Goal: Contribute content: Contribute content

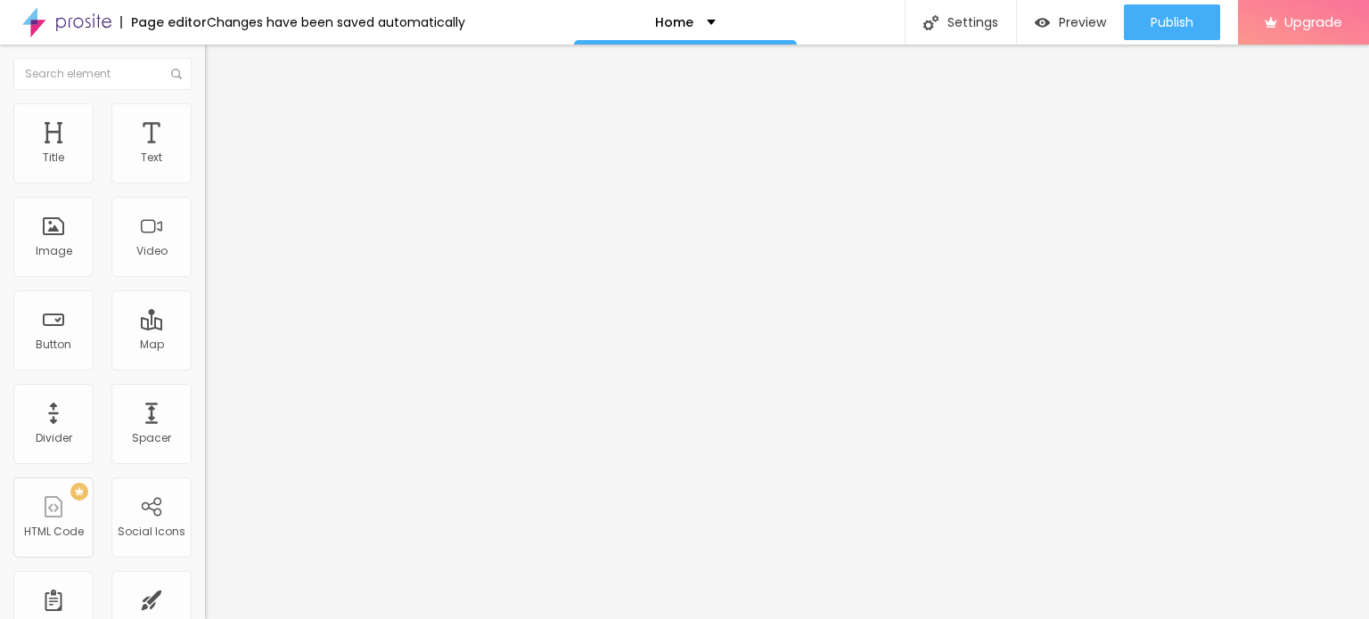
click at [205, 153] on span "Change image" at bounding box center [252, 145] width 95 height 15
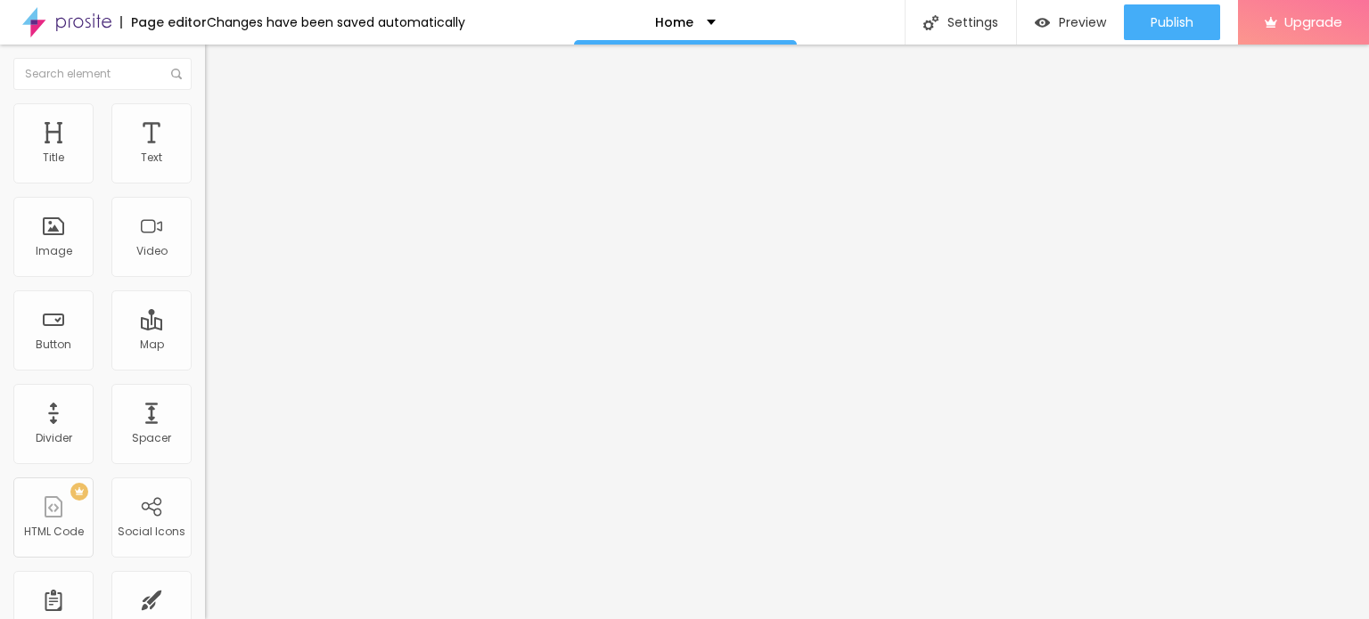
click at [205, 365] on input "https://" at bounding box center [312, 357] width 214 height 18
paste input "[DOMAIN_NAME][URL]"
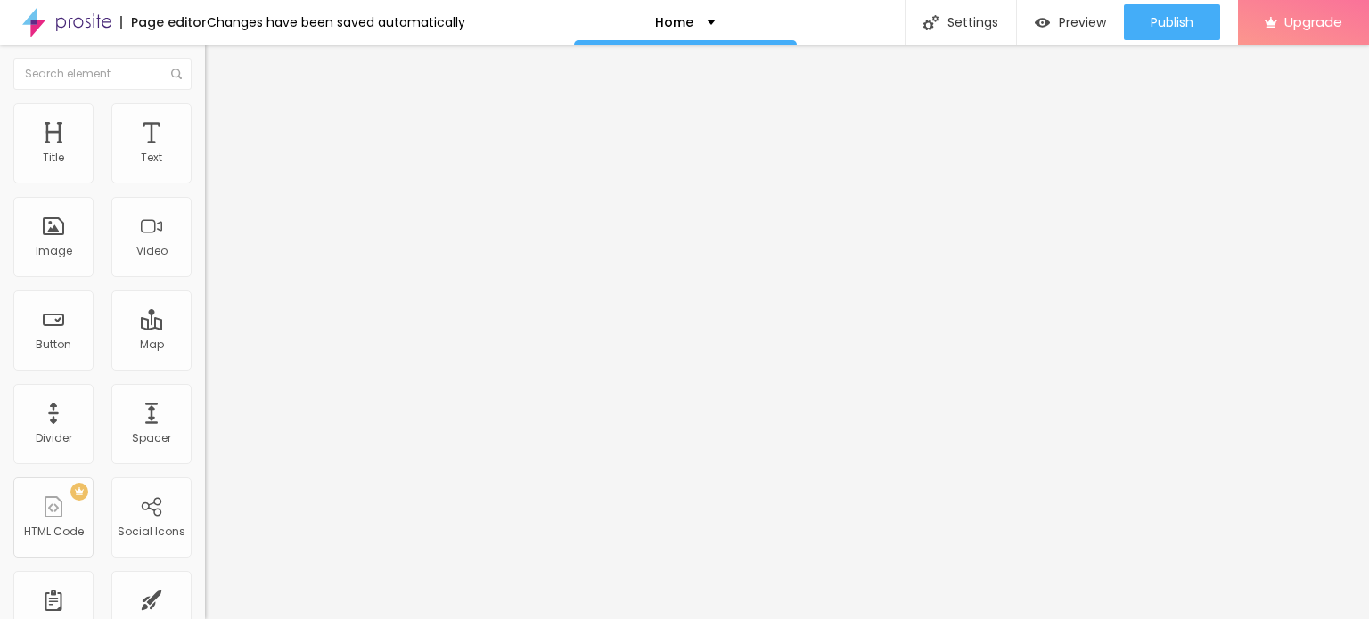
scroll to position [0, 32]
type input "[URL][DOMAIN_NAME]"
click at [205, 183] on div "Text Click me" at bounding box center [307, 161] width 205 height 44
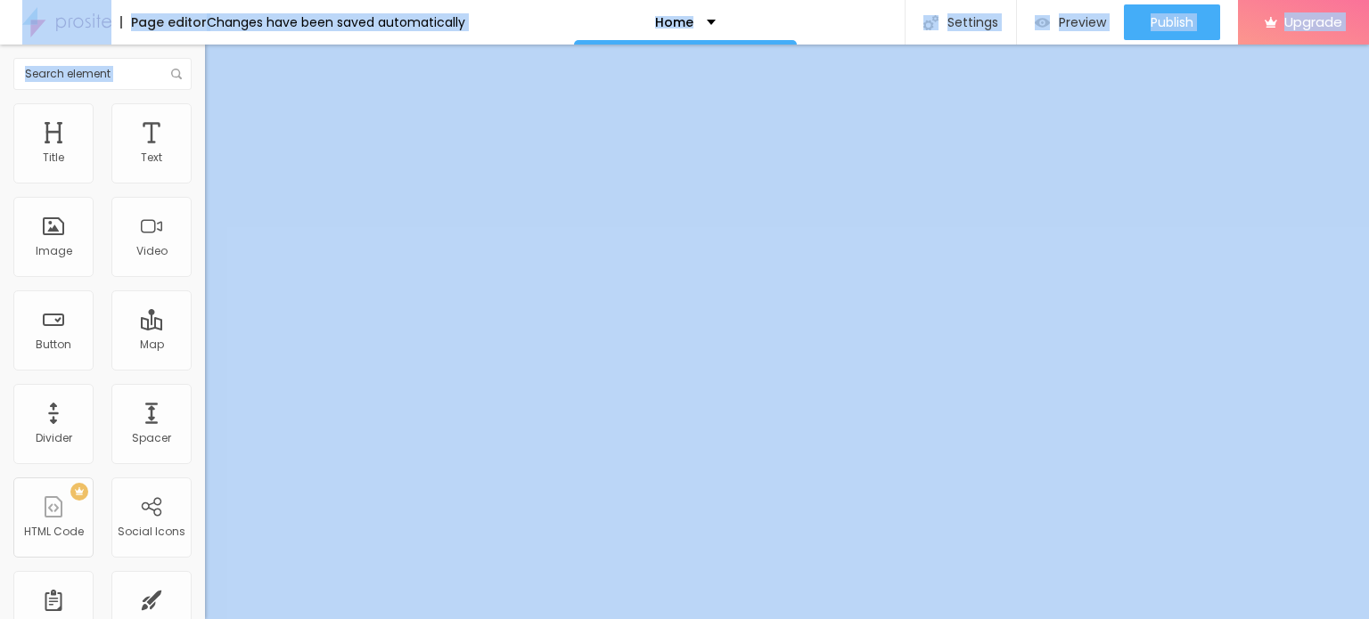
click at [205, 168] on input "Click me" at bounding box center [312, 159] width 214 height 18
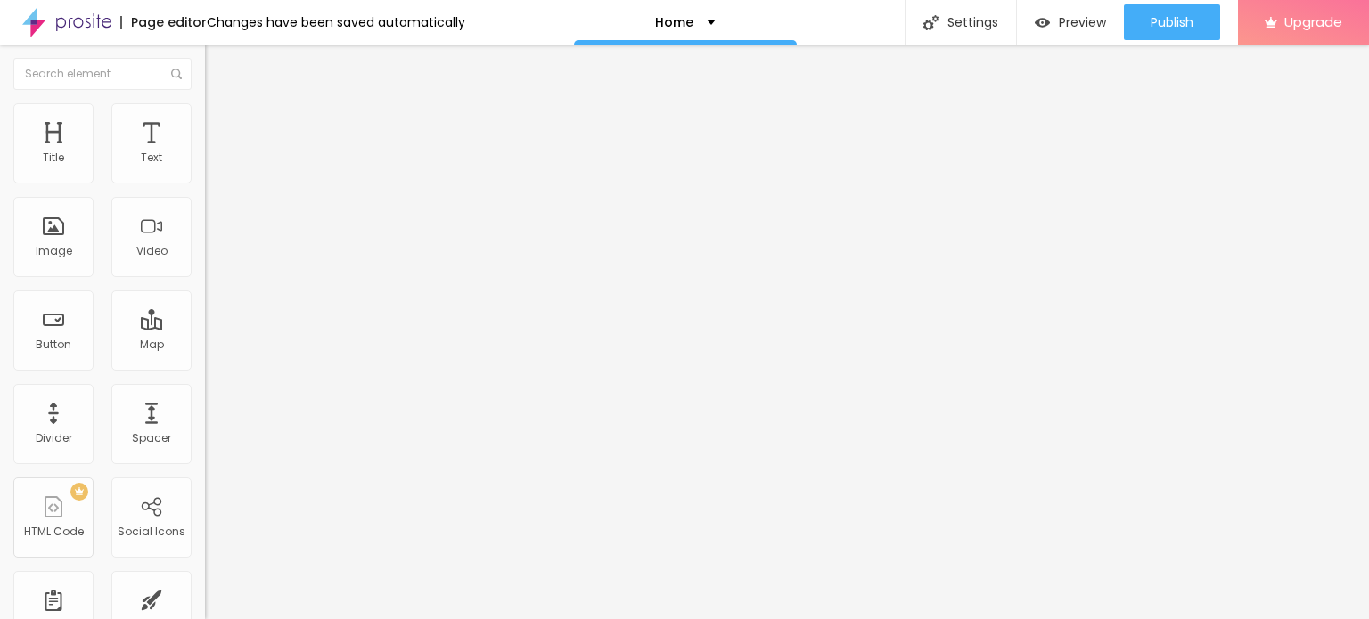
paste input "WhatsApp: ✆ [PHONE_NUMBER]"
type input "WhatsApp: ✆ [PHONE_NUMBER]"
click at [205, 367] on input "https://" at bounding box center [312, 358] width 214 height 18
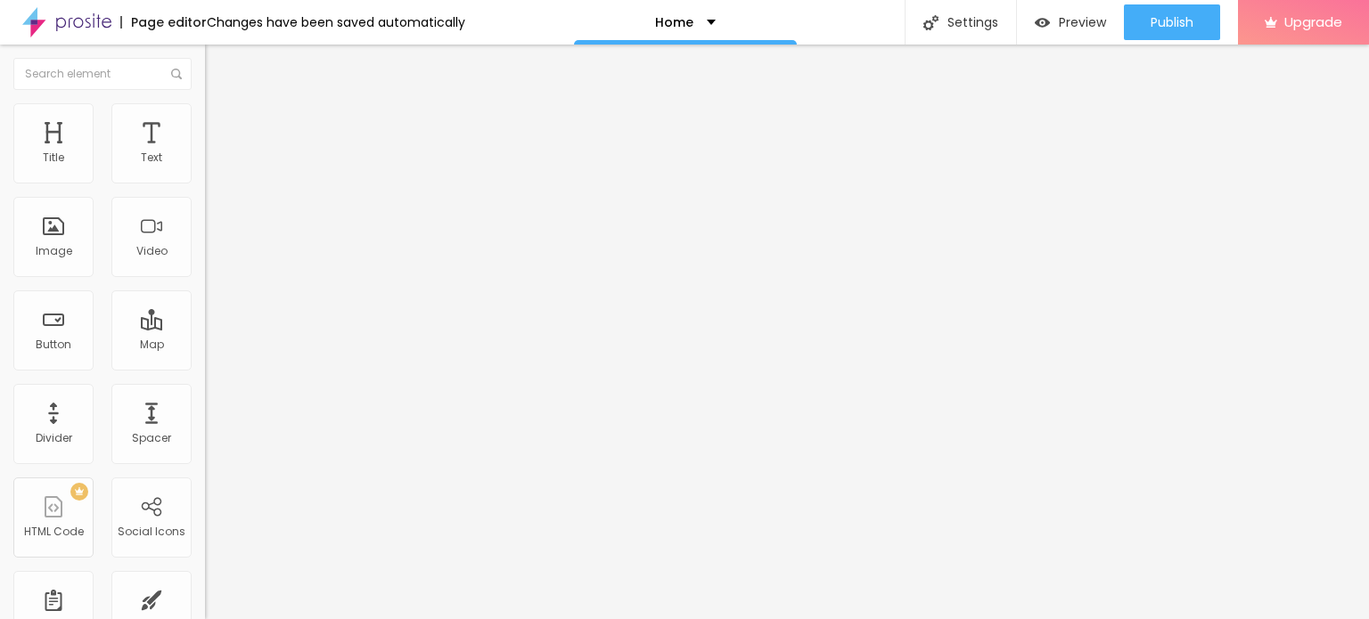
paste input "[DOMAIN_NAME][URL]"
type input "[URL][DOMAIN_NAME]"
click at [205, 398] on div "Open in new tab" at bounding box center [307, 393] width 205 height 9
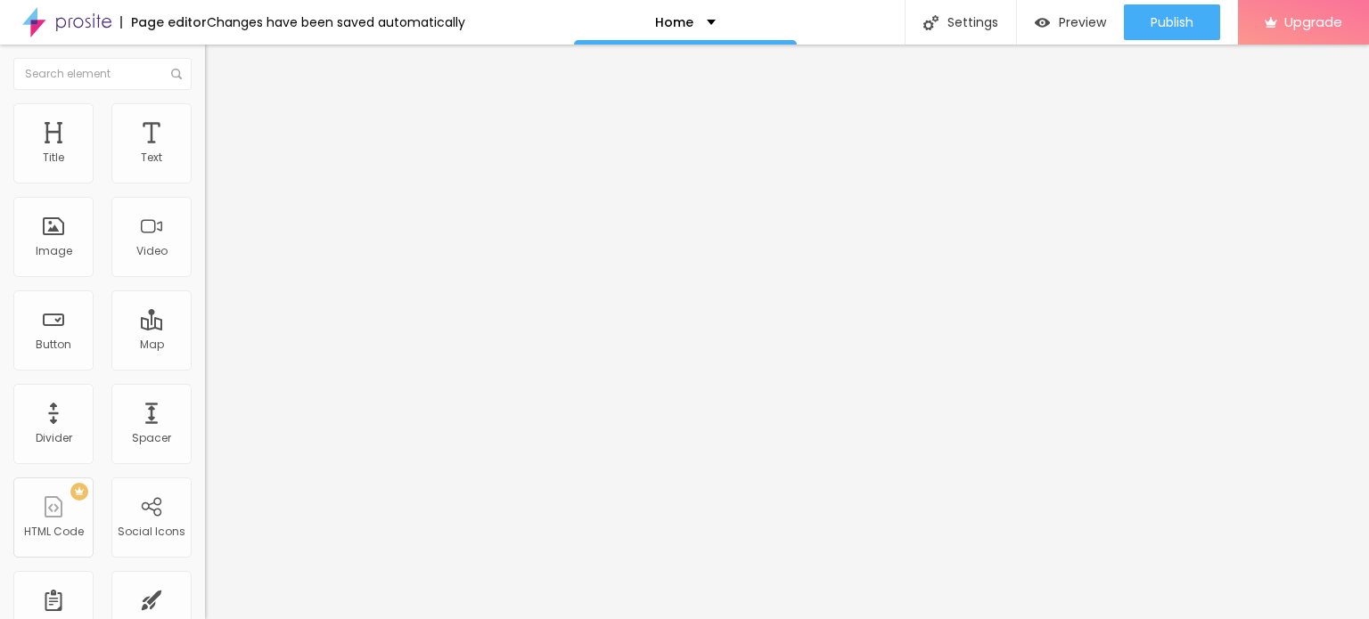
click at [205, 153] on span "Add image" at bounding box center [241, 145] width 73 height 15
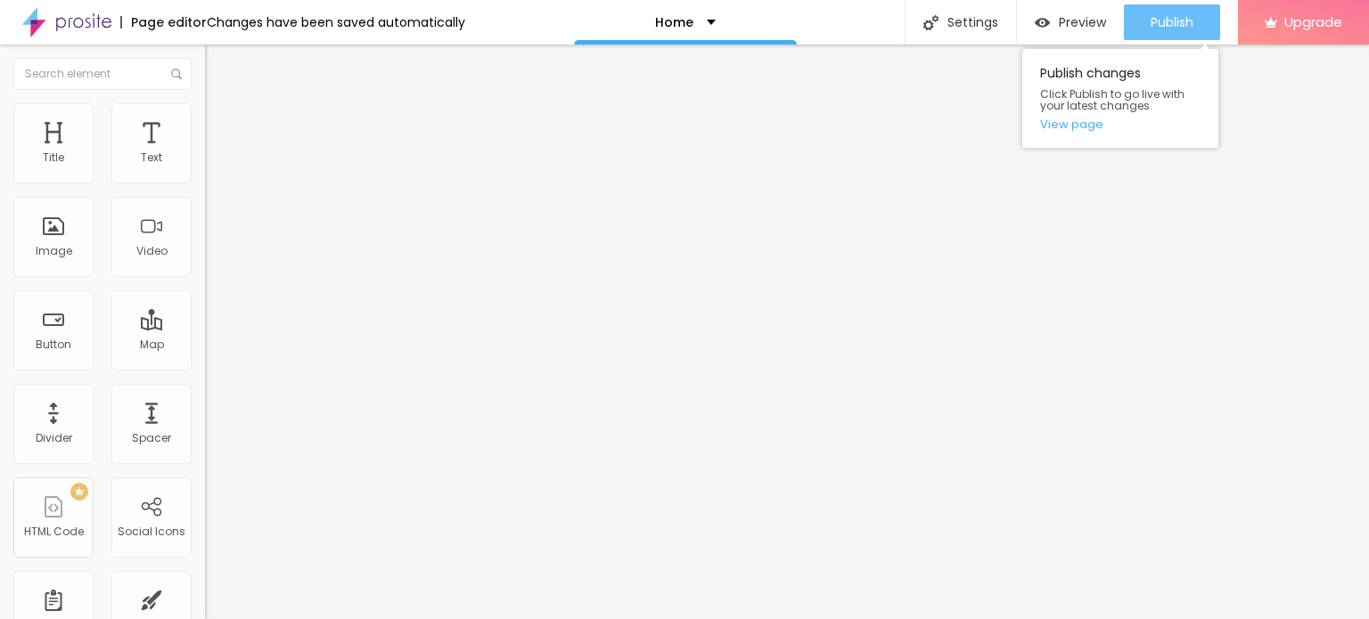
click at [1177, 23] on span "Publish" at bounding box center [1172, 22] width 43 height 14
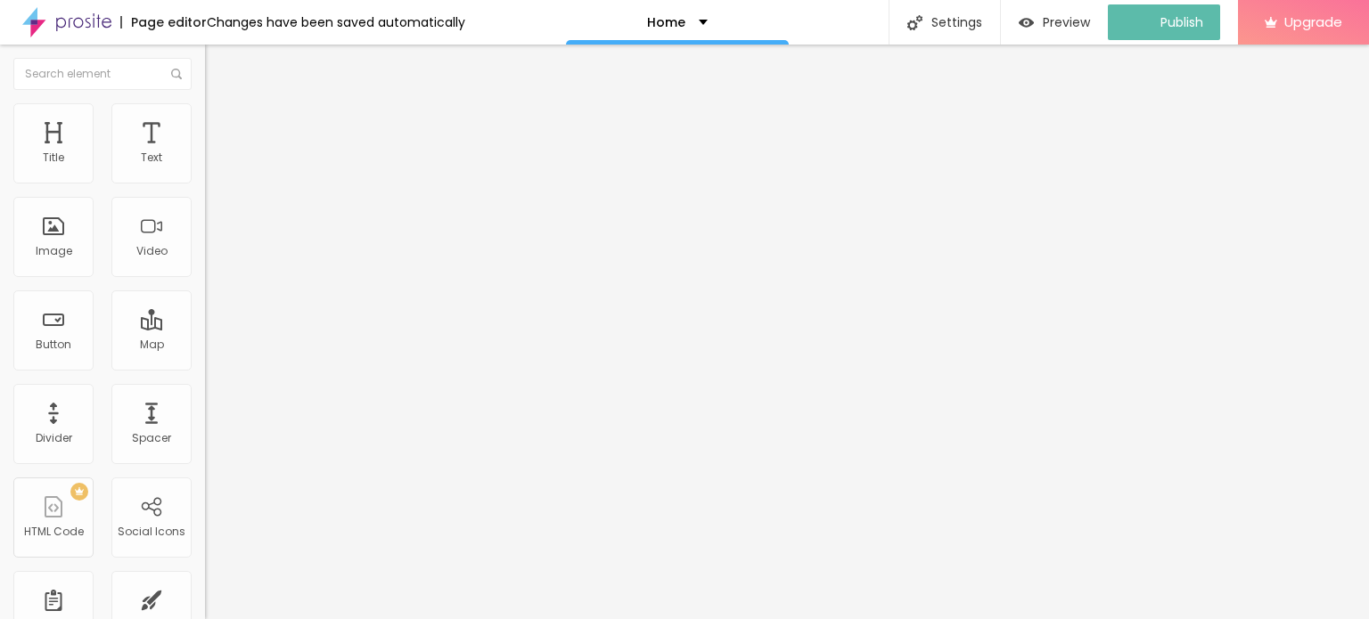
click at [81, 19] on img at bounding box center [66, 22] width 89 height 45
